Goal: Information Seeking & Learning: Find specific page/section

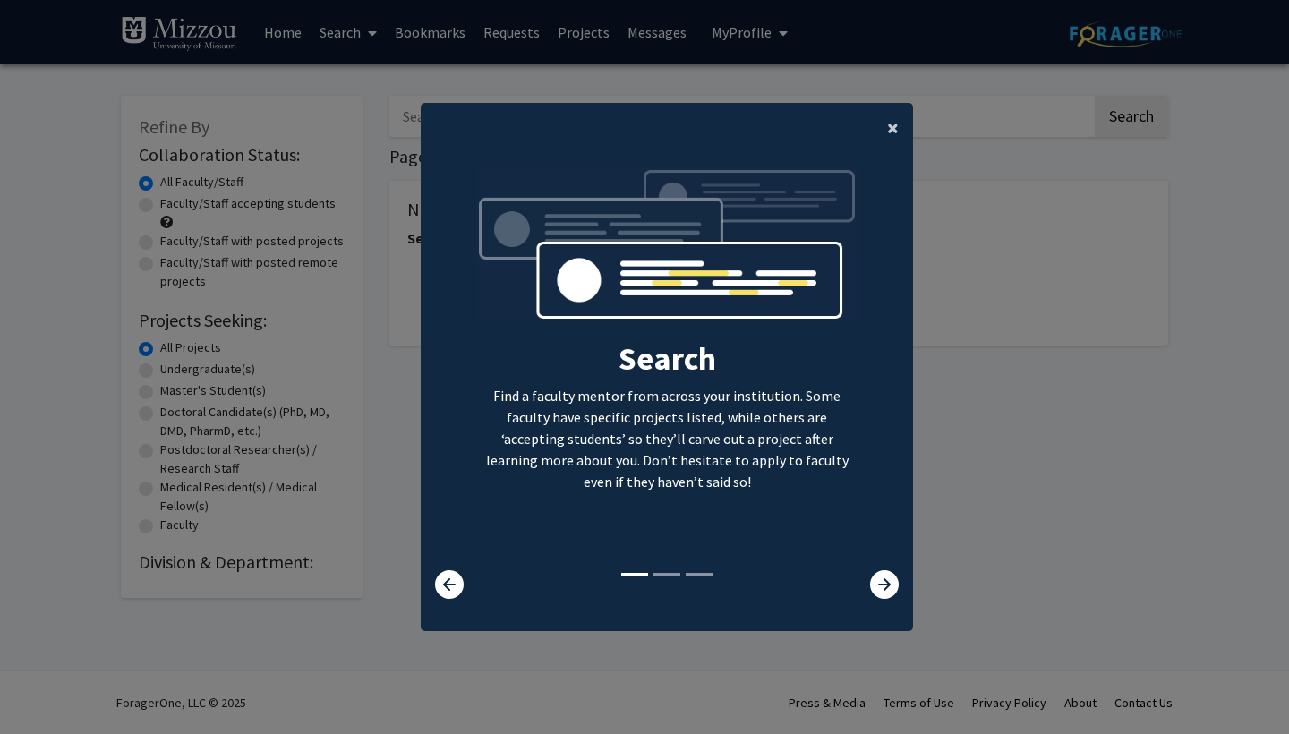
click at [895, 114] on span "×" at bounding box center [893, 128] width 12 height 28
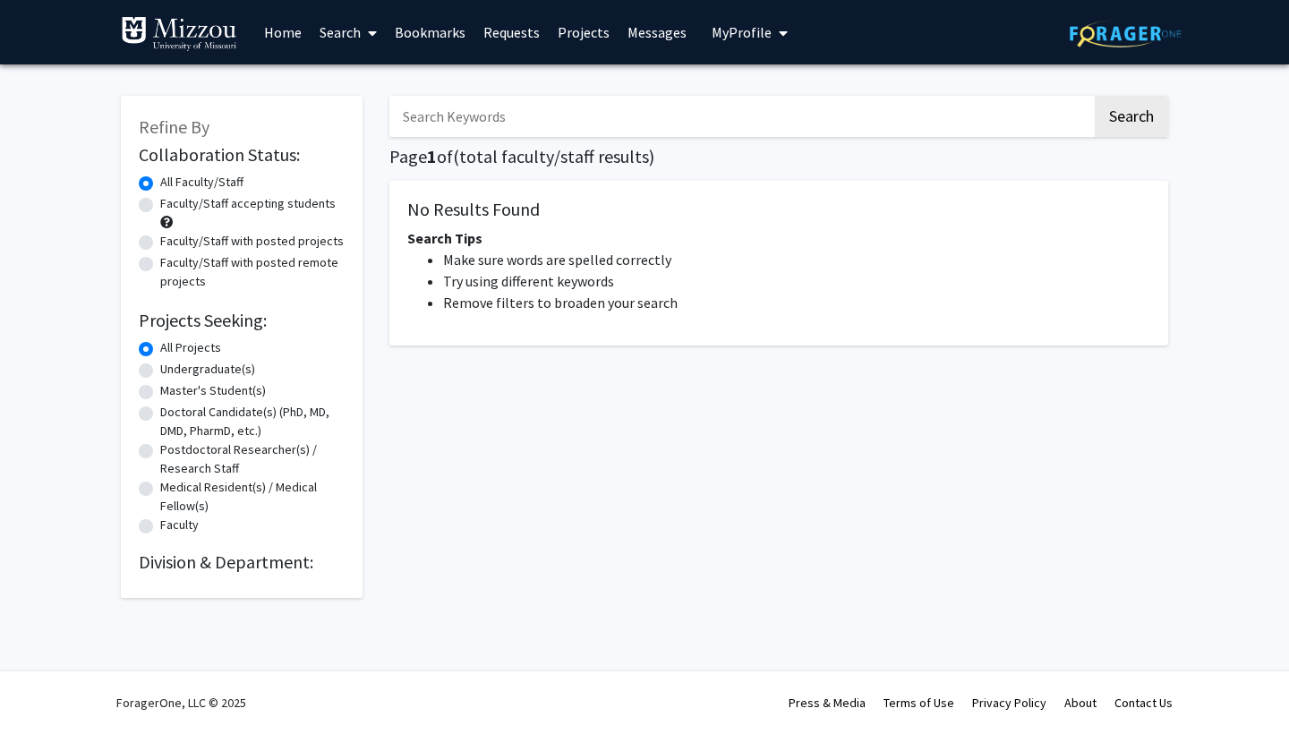
click at [220, 192] on label "All Faculty/Staff" at bounding box center [201, 182] width 83 height 19
click at [172, 184] on input "All Faculty/Staff" at bounding box center [166, 179] width 12 height 12
click at [328, 47] on link "Search" at bounding box center [348, 32] width 75 height 63
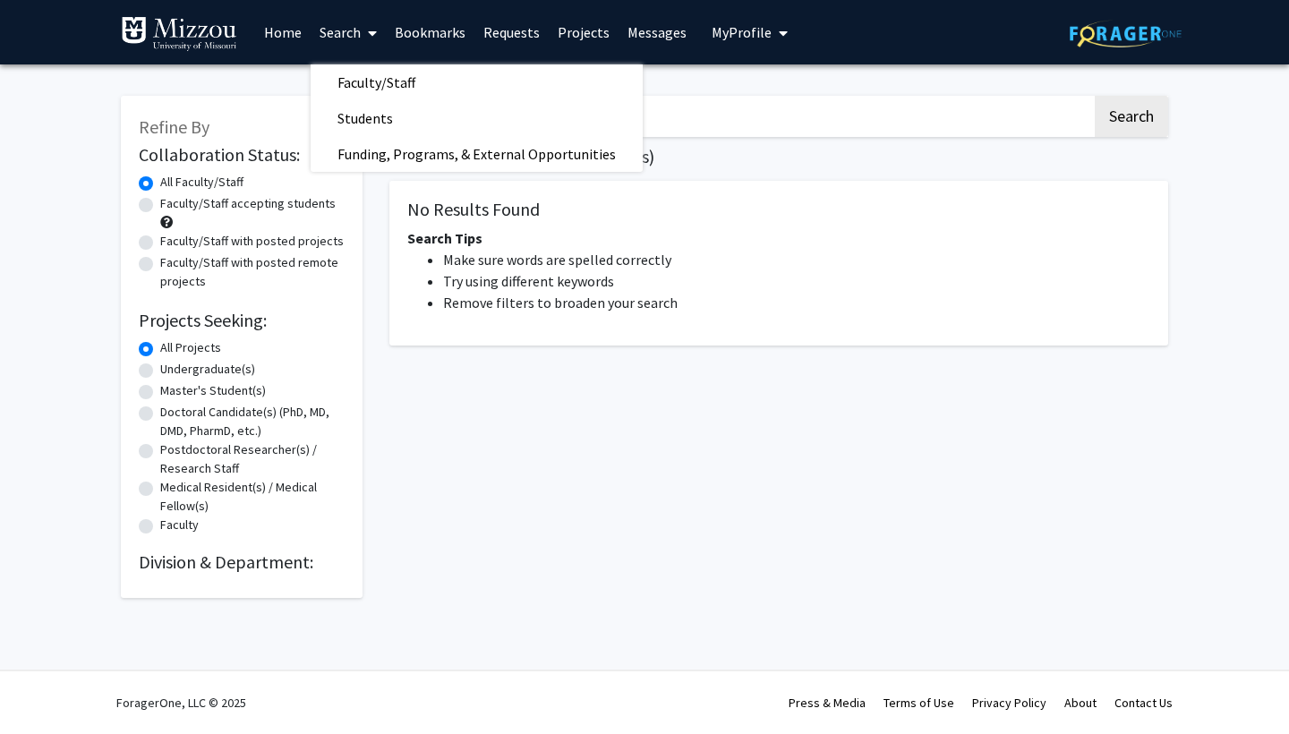
click at [292, 47] on link "Home" at bounding box center [282, 32] width 55 height 63
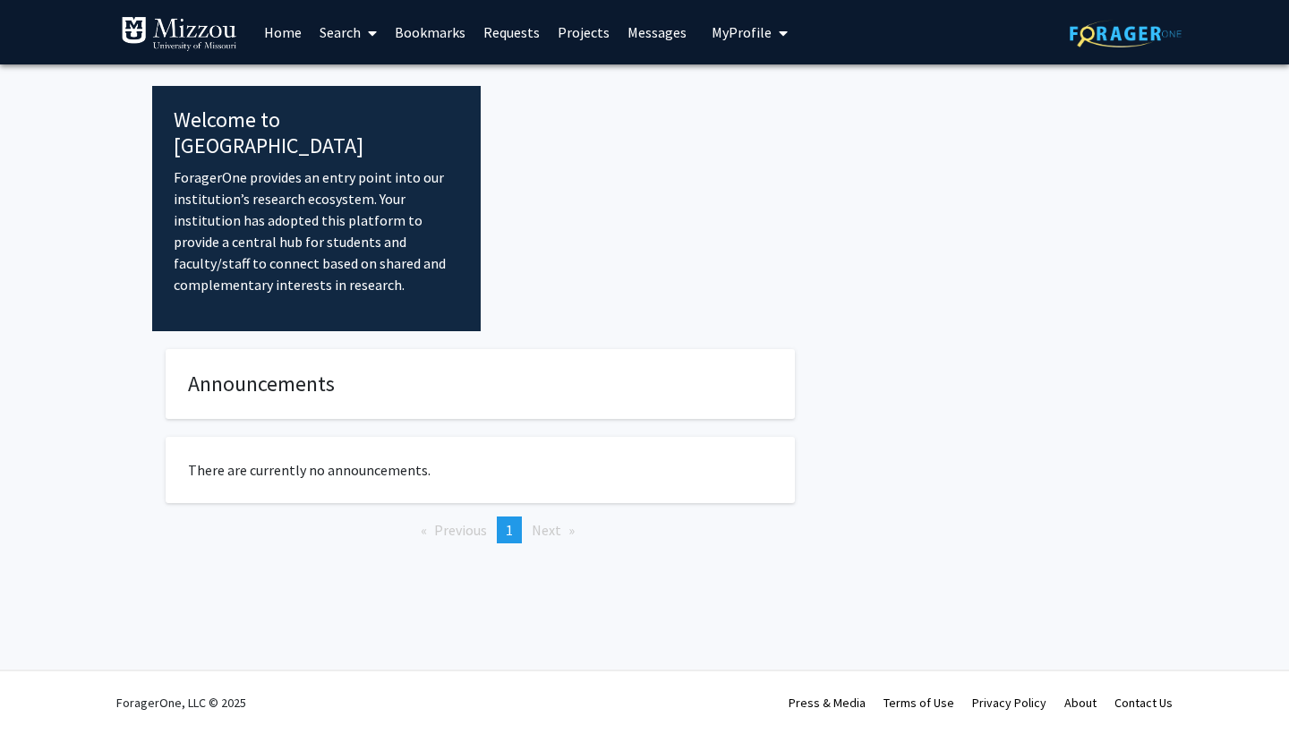
click at [371, 46] on span at bounding box center [369, 33] width 16 height 63
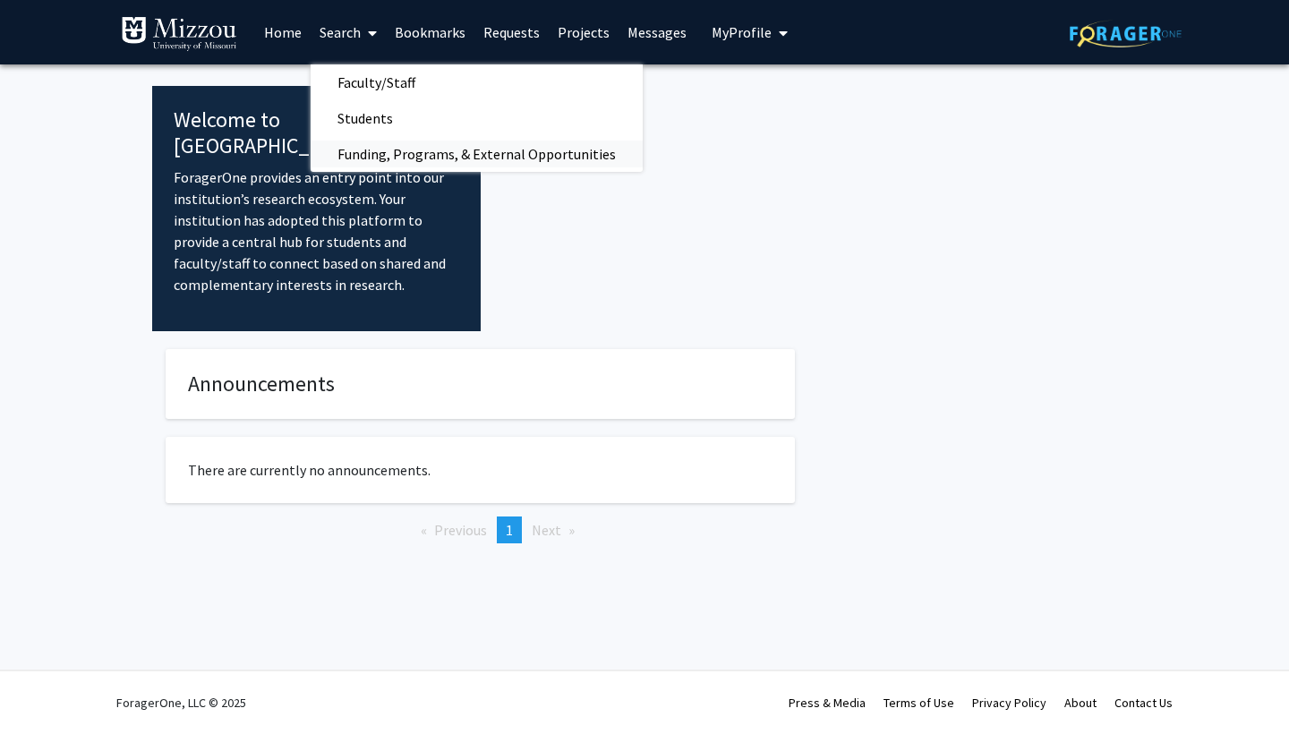
click at [402, 141] on span "Funding, Programs, & External Opportunities" at bounding box center [477, 154] width 332 height 36
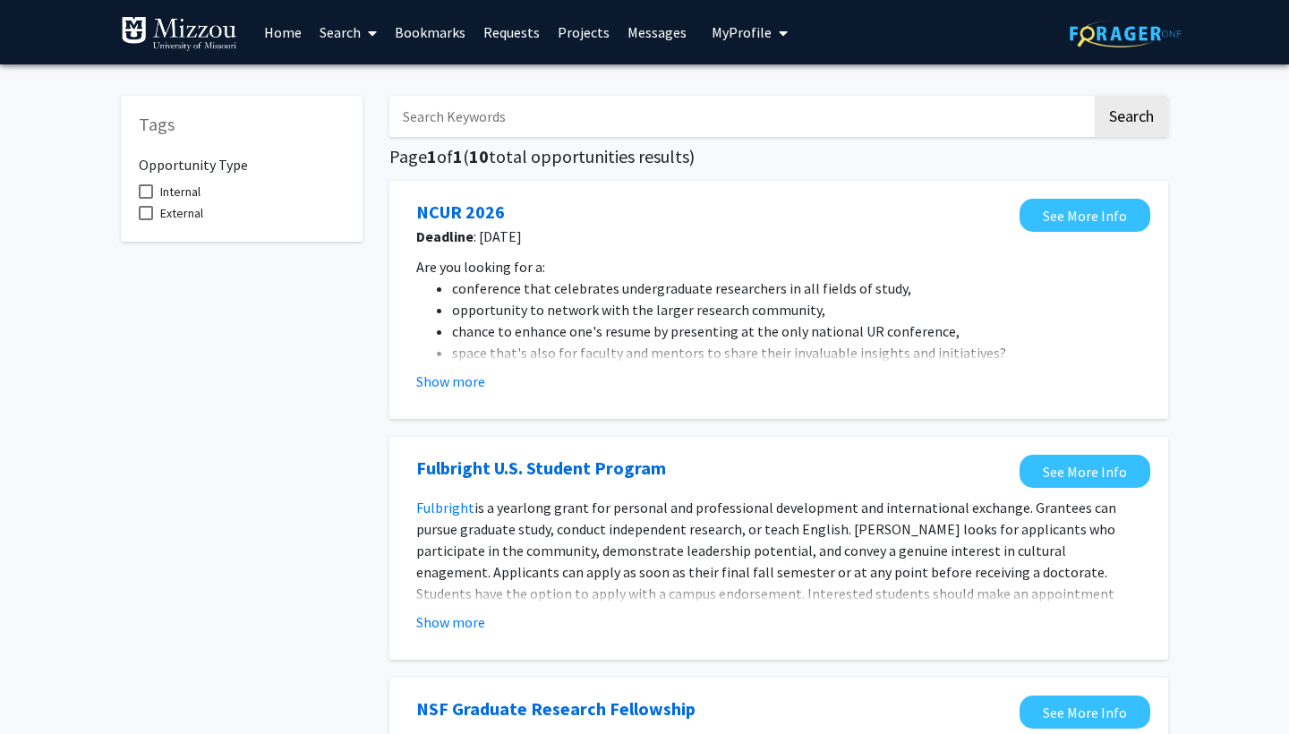
click at [585, 25] on link "Projects" at bounding box center [584, 32] width 70 height 63
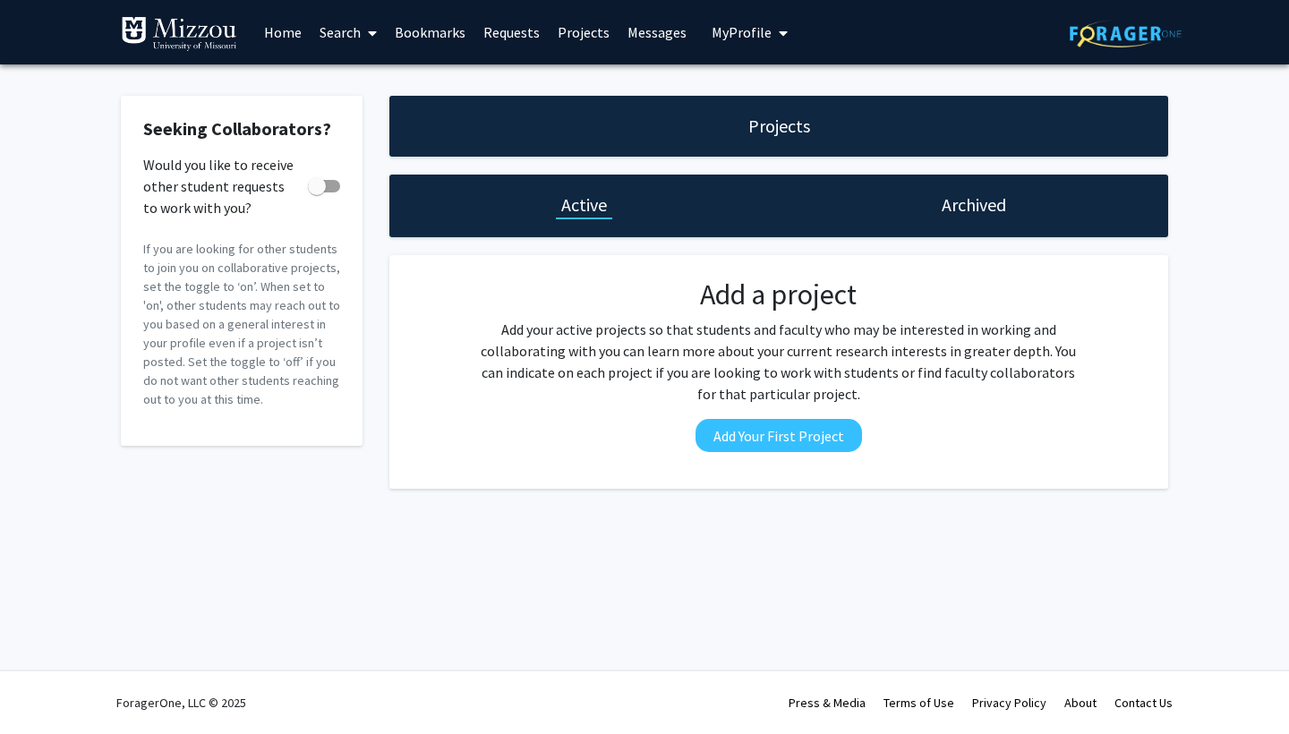
click at [582, 43] on link "Projects" at bounding box center [584, 32] width 70 height 63
click at [534, 38] on link "Requests" at bounding box center [511, 32] width 74 height 63
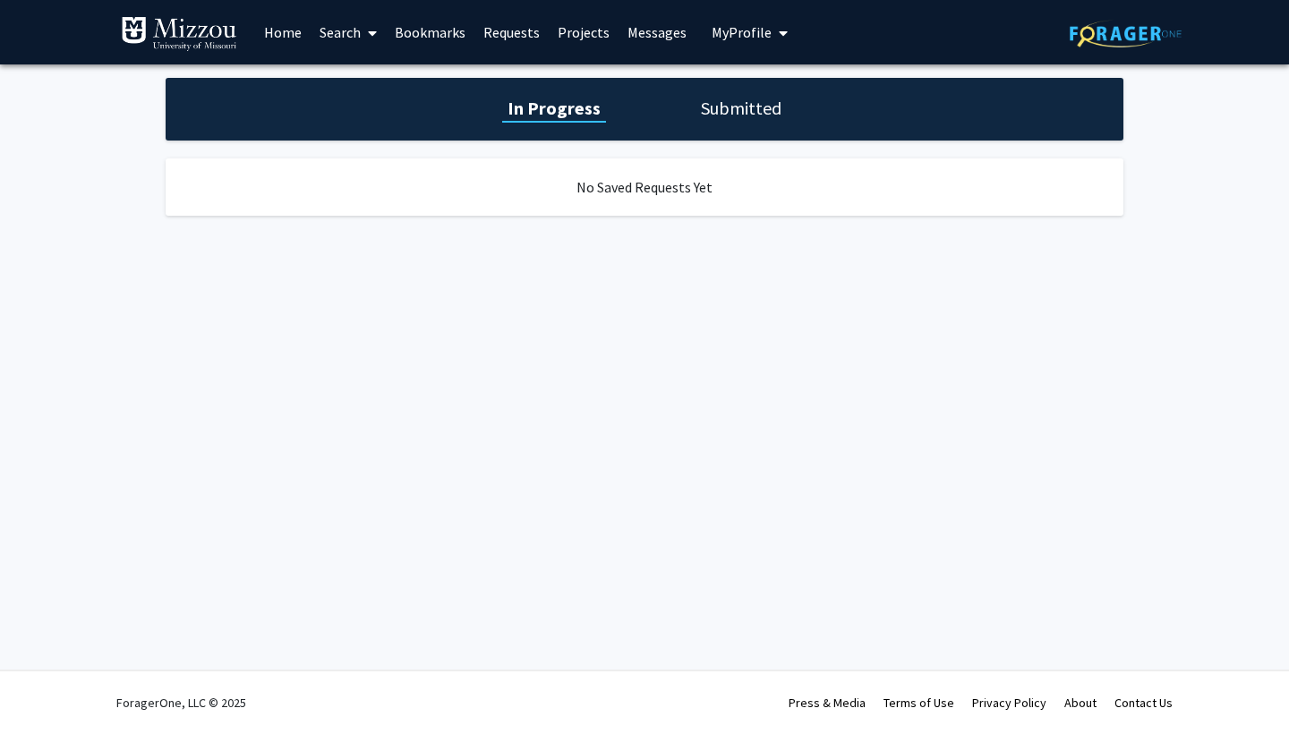
click at [448, 32] on link "Bookmarks" at bounding box center [430, 32] width 89 height 63
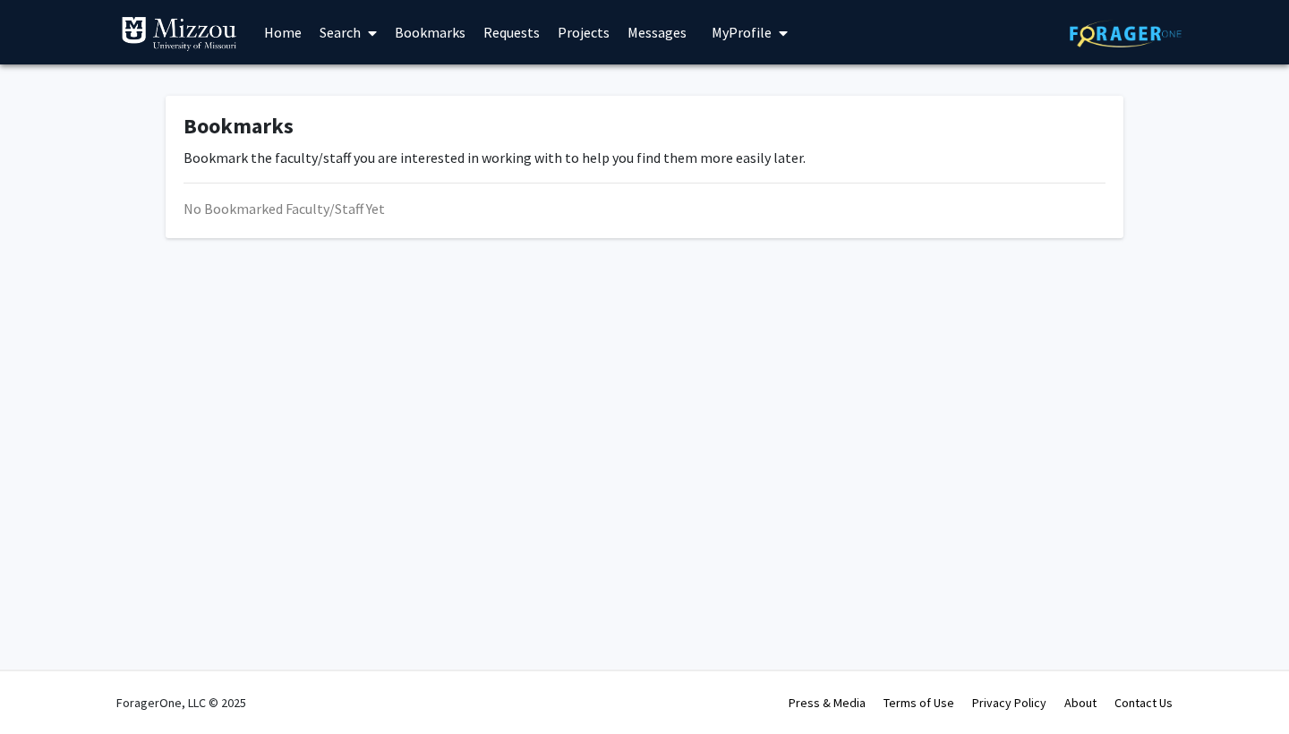
click at [373, 36] on icon at bounding box center [372, 33] width 9 height 14
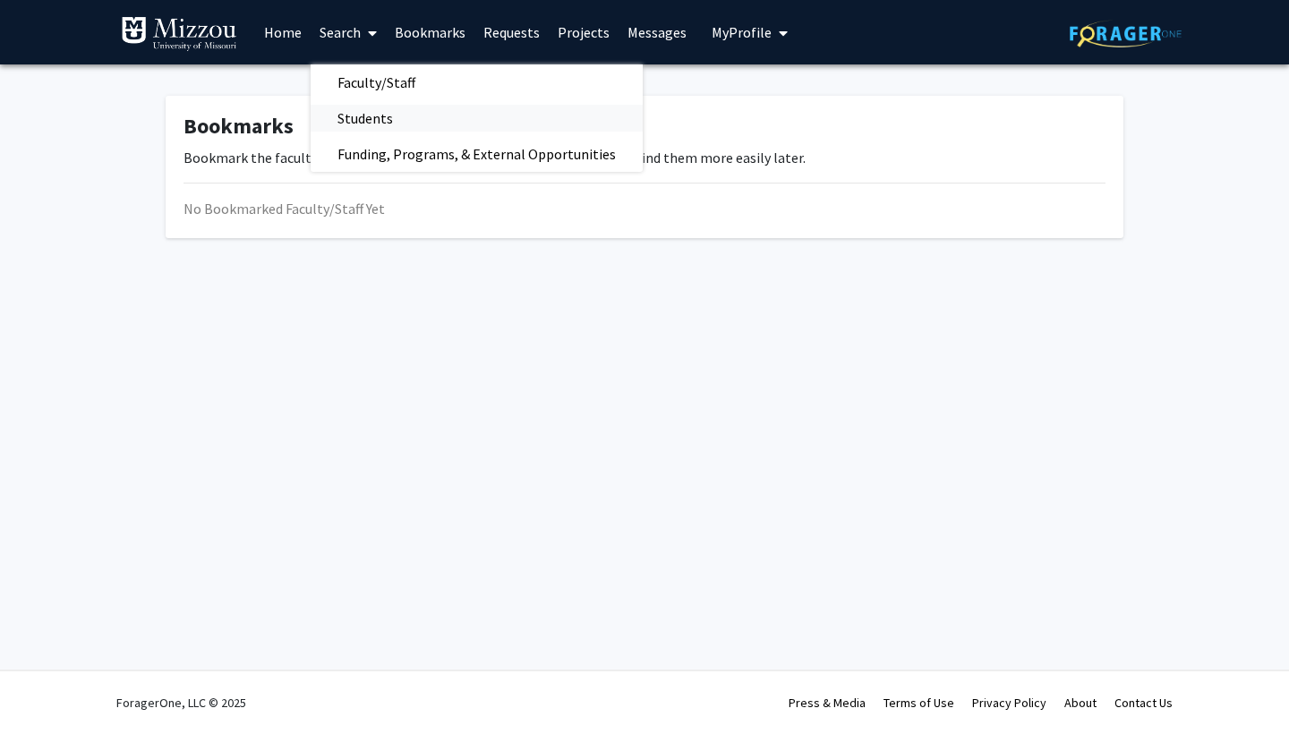
click at [379, 127] on span "Students" at bounding box center [365, 118] width 109 height 36
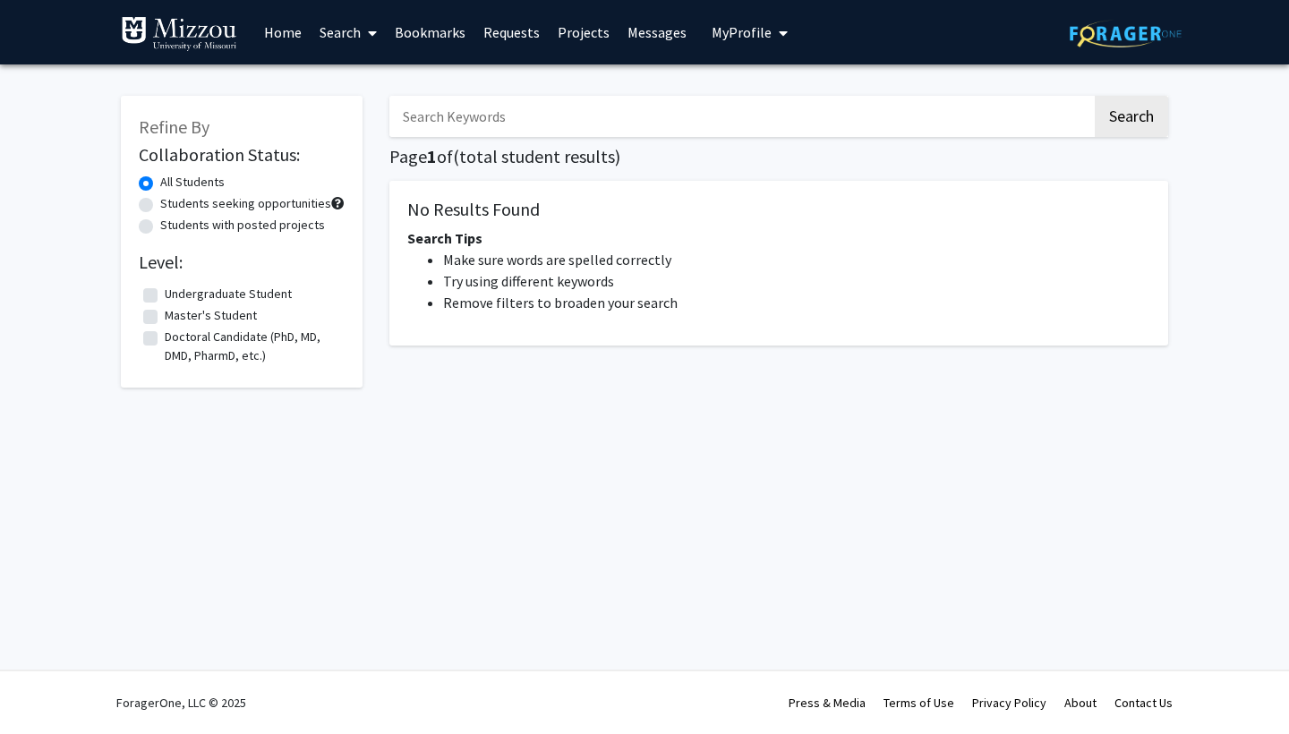
click at [218, 206] on label "Students seeking opportunities" at bounding box center [245, 203] width 171 height 19
click at [172, 206] on input "Students seeking opportunities" at bounding box center [166, 200] width 12 height 12
radio input "true"
click at [218, 206] on label "Students seeking opportunities" at bounding box center [245, 203] width 171 height 19
click at [172, 206] on input "Students seeking opportunities" at bounding box center [166, 200] width 12 height 12
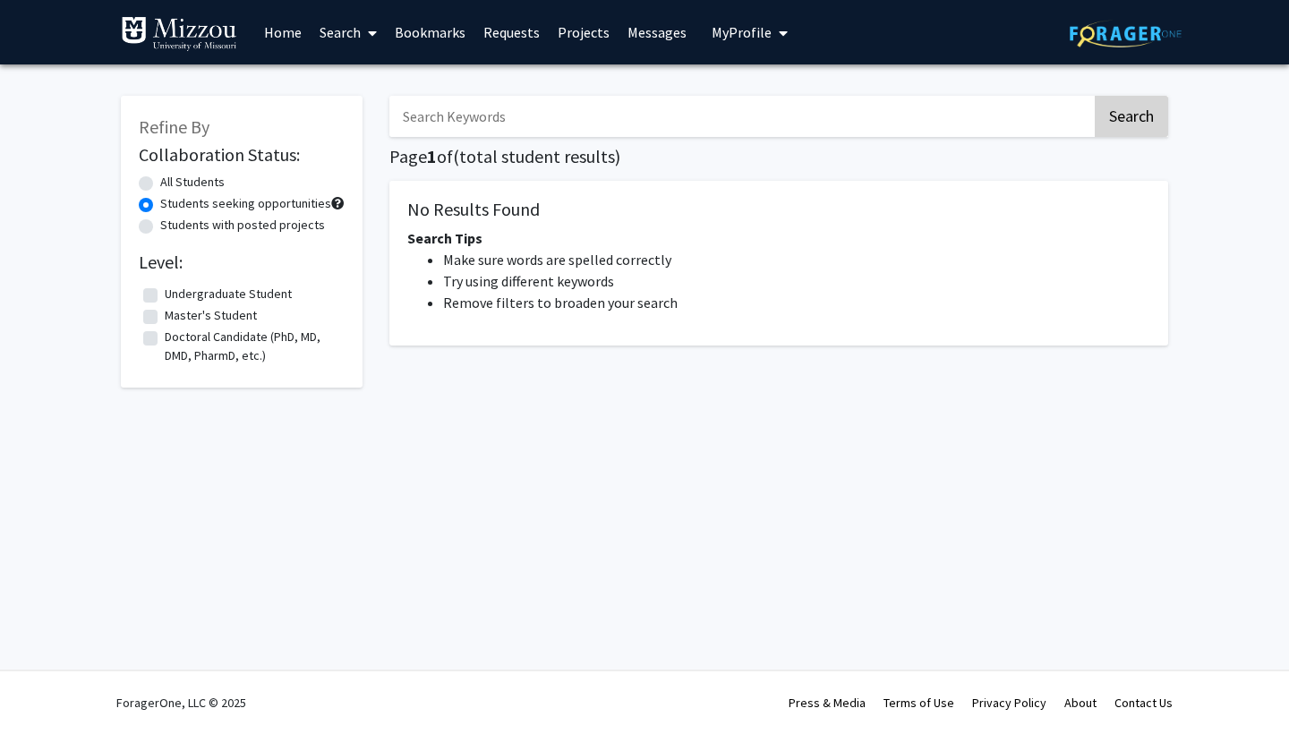
click at [1141, 109] on button "Search" at bounding box center [1131, 116] width 73 height 41
radio input "true"
click at [1141, 109] on button "Search" at bounding box center [1131, 116] width 73 height 41
click at [891, 130] on input "Search Keywords" at bounding box center [740, 116] width 703 height 41
click at [290, 33] on link "Home" at bounding box center [282, 32] width 55 height 63
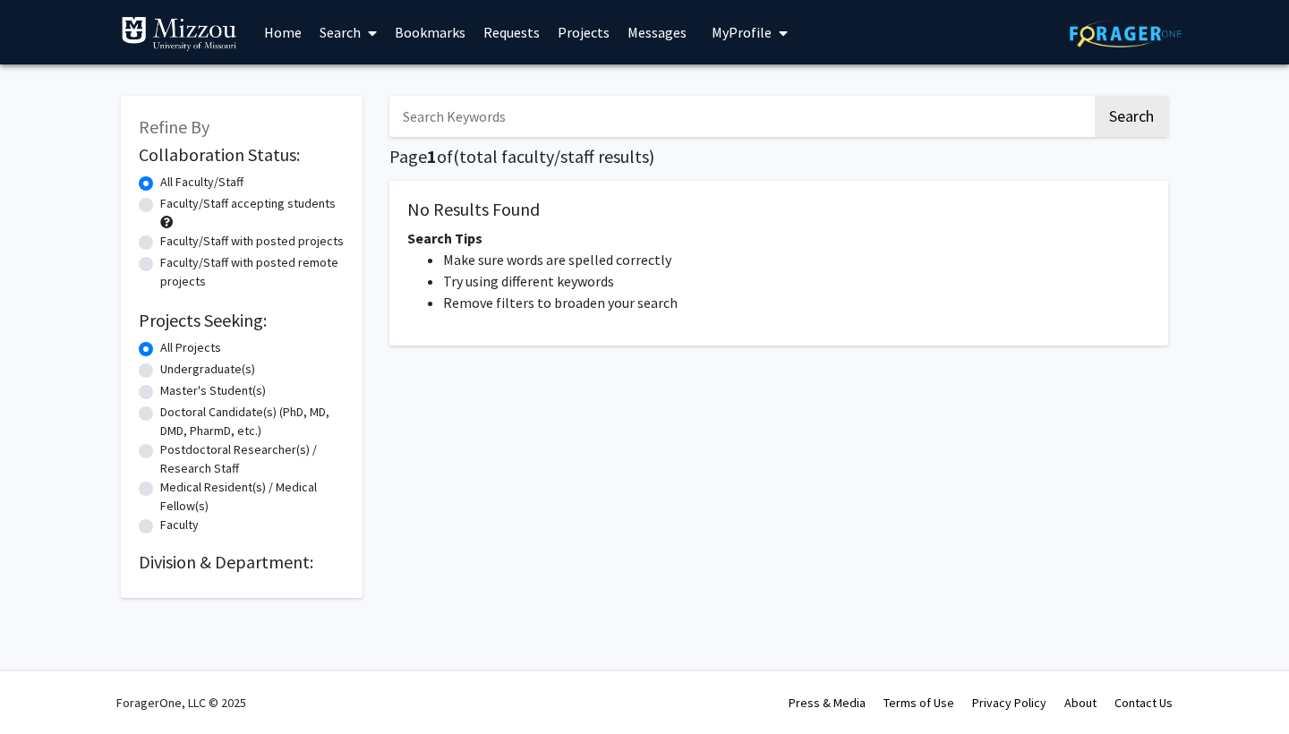
click at [202, 213] on label "Faculty/Staff accepting students" at bounding box center [247, 203] width 175 height 19
click at [172, 206] on input "Faculty/Staff accepting students" at bounding box center [166, 200] width 12 height 12
radio input "true"
click at [208, 247] on label "Faculty/Staff with posted projects" at bounding box center [251, 241] width 183 height 19
click at [172, 243] on input "Faculty/Staff with posted projects" at bounding box center [166, 238] width 12 height 12
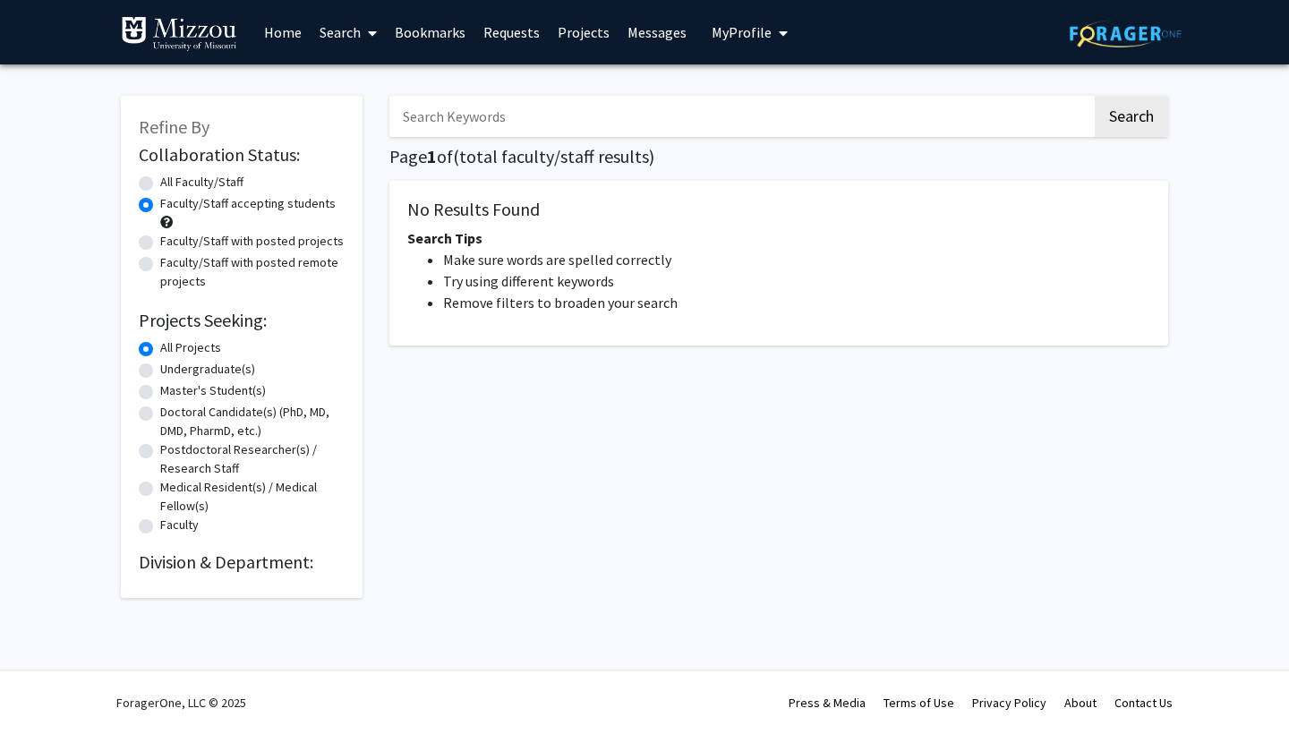
radio input "true"
click at [1138, 113] on button "Search" at bounding box center [1131, 116] width 73 height 41
radio input "true"
click at [799, 119] on input "Search Keywords" at bounding box center [740, 116] width 703 height 41
type input "research"
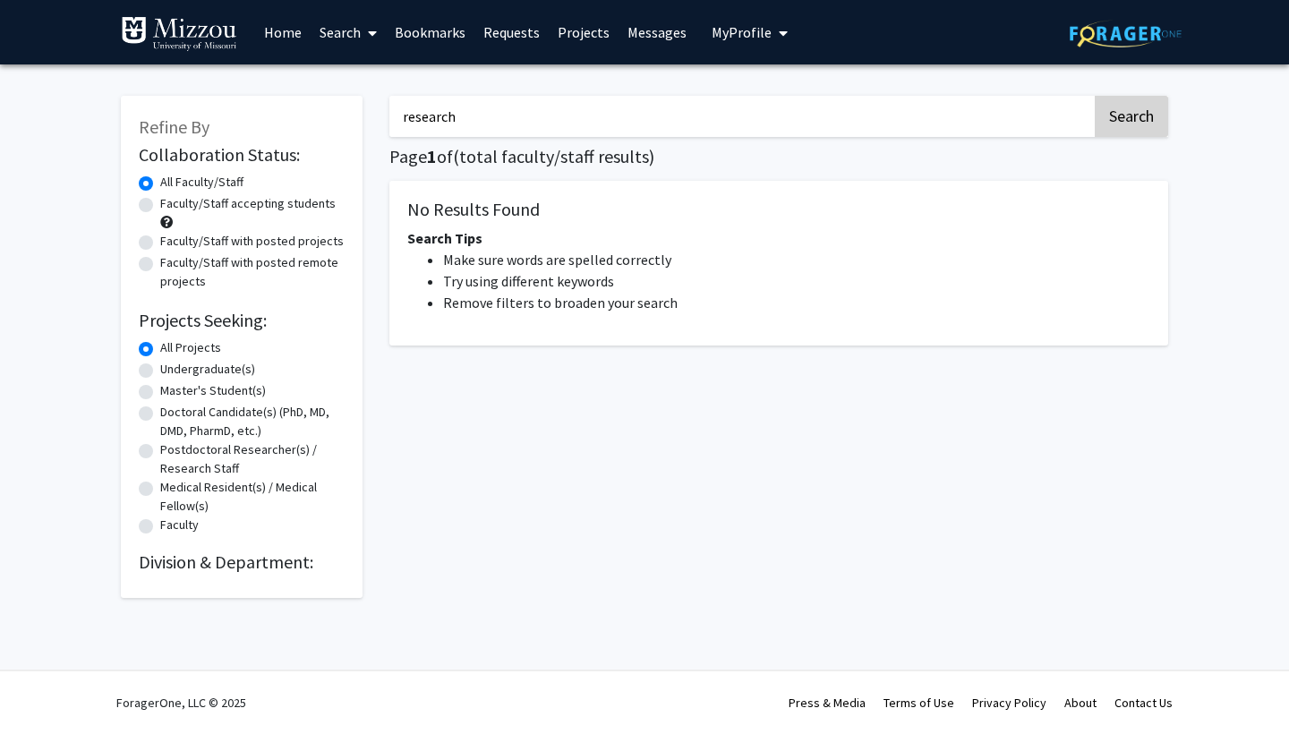
click at [1152, 113] on button "Search" at bounding box center [1131, 116] width 73 height 41
click at [1152, 112] on button "Search" at bounding box center [1131, 116] width 73 height 41
